Goal: Task Accomplishment & Management: Use online tool/utility

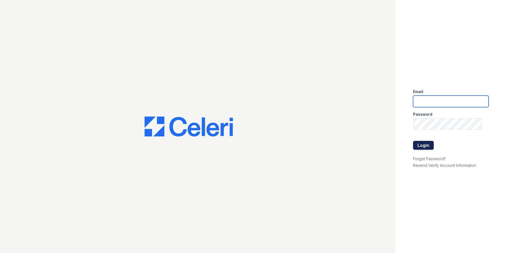
type input "candice.payne@trinity-pm.com"
click at [424, 149] on button "Login" at bounding box center [423, 145] width 21 height 9
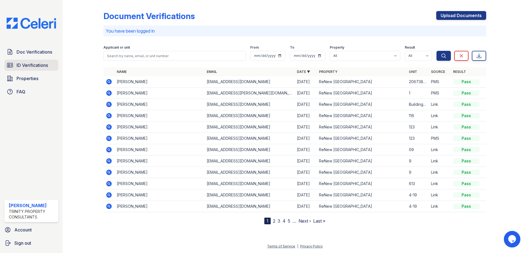
click at [31, 69] on link "ID Verifications" at bounding box center [31, 65] width 54 height 11
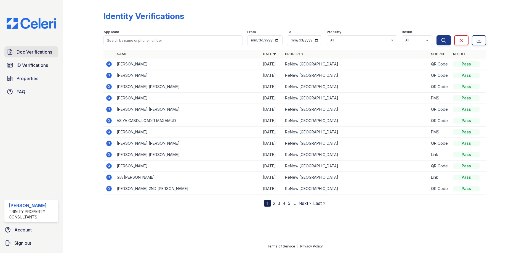
click at [45, 51] on span "Doc Verifications" at bounding box center [35, 52] width 36 height 7
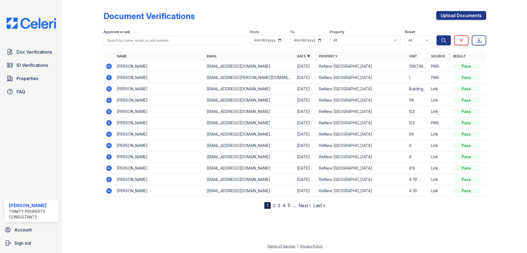
click at [45, 67] on span "ID Verifications" at bounding box center [32, 65] width 31 height 7
